Goal: Task Accomplishment & Management: Complete application form

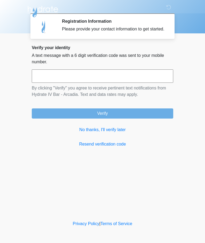
click at [112, 133] on link "No thanks, I'll verify later" at bounding box center [103, 130] width 142 height 6
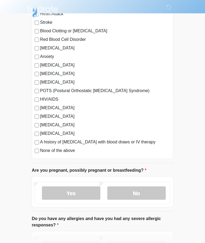
scroll to position [76, 0]
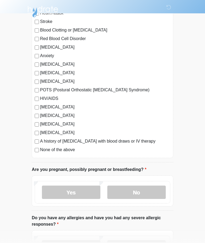
click at [141, 194] on label "No" at bounding box center [136, 192] width 58 height 13
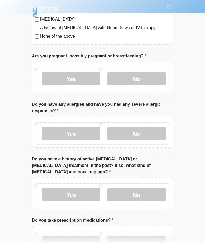
scroll to position [190, 0]
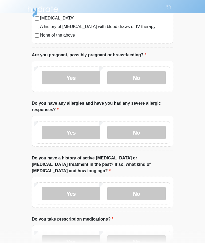
click at [142, 132] on label "No" at bounding box center [136, 132] width 58 height 13
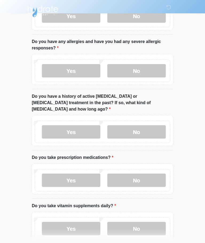
click at [141, 126] on label "No" at bounding box center [136, 132] width 58 height 13
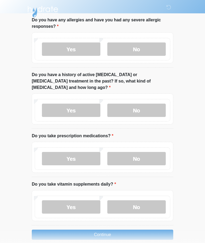
click at [136, 152] on label "No" at bounding box center [136, 158] width 58 height 13
click at [81, 201] on label "Yes" at bounding box center [71, 206] width 58 height 13
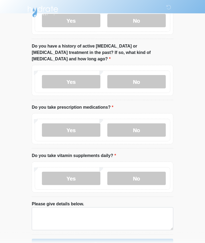
scroll to position [311, 0]
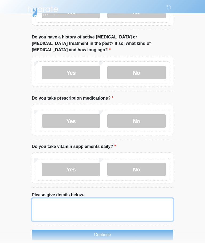
click at [84, 198] on textarea "Please give details below." at bounding box center [103, 209] width 142 height 23
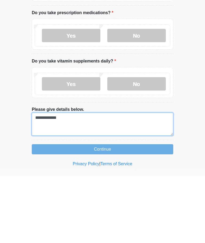
type textarea "**********"
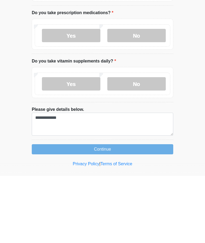
click at [126, 211] on button "Continue" at bounding box center [103, 216] width 142 height 10
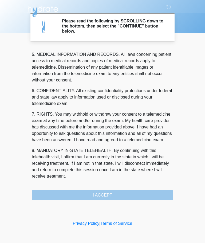
scroll to position [174, 0]
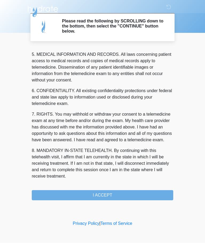
click at [104, 196] on button "I ACCEPT" at bounding box center [103, 195] width 142 height 10
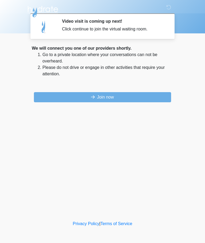
click at [95, 97] on button "Join now" at bounding box center [102, 97] width 137 height 10
